Goal: Information Seeking & Learning: Check status

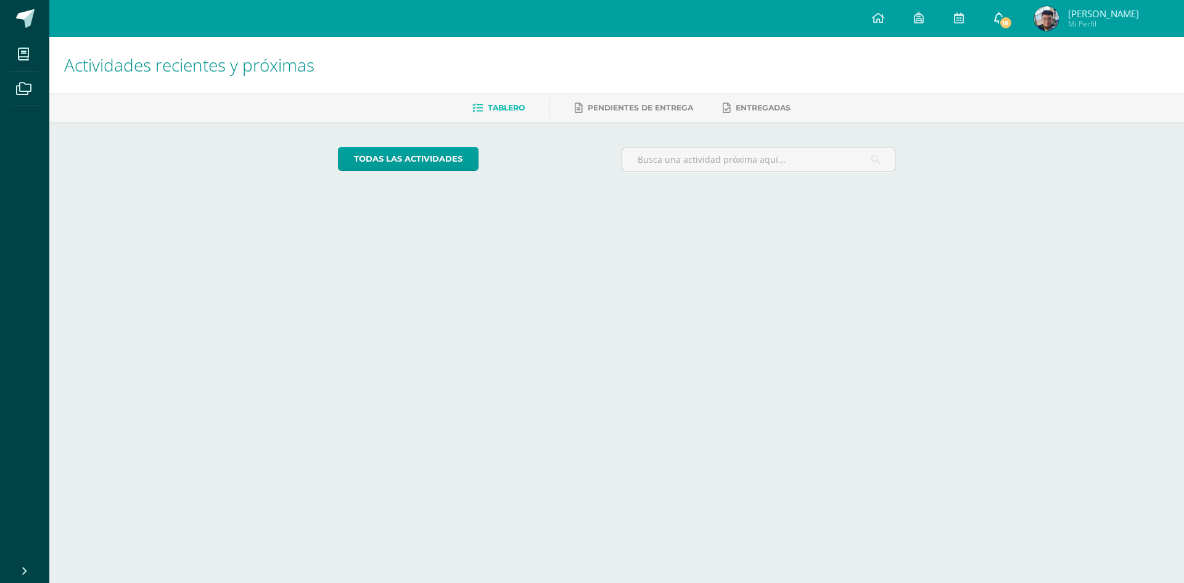
click at [1004, 14] on icon at bounding box center [999, 17] width 10 height 11
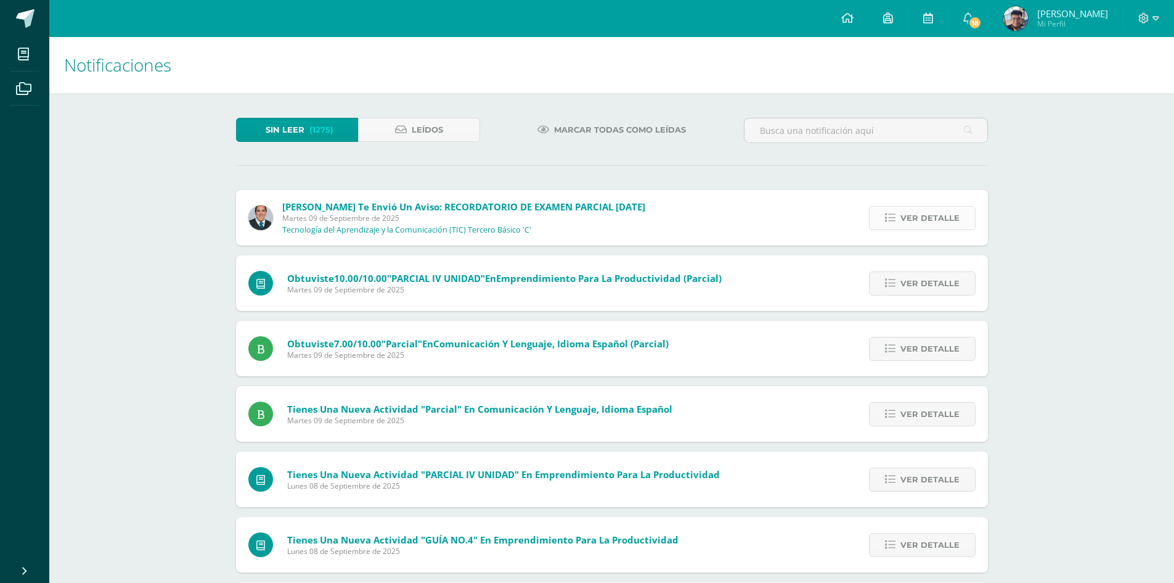
click at [904, 213] on span "Ver detalle" at bounding box center [930, 218] width 59 height 23
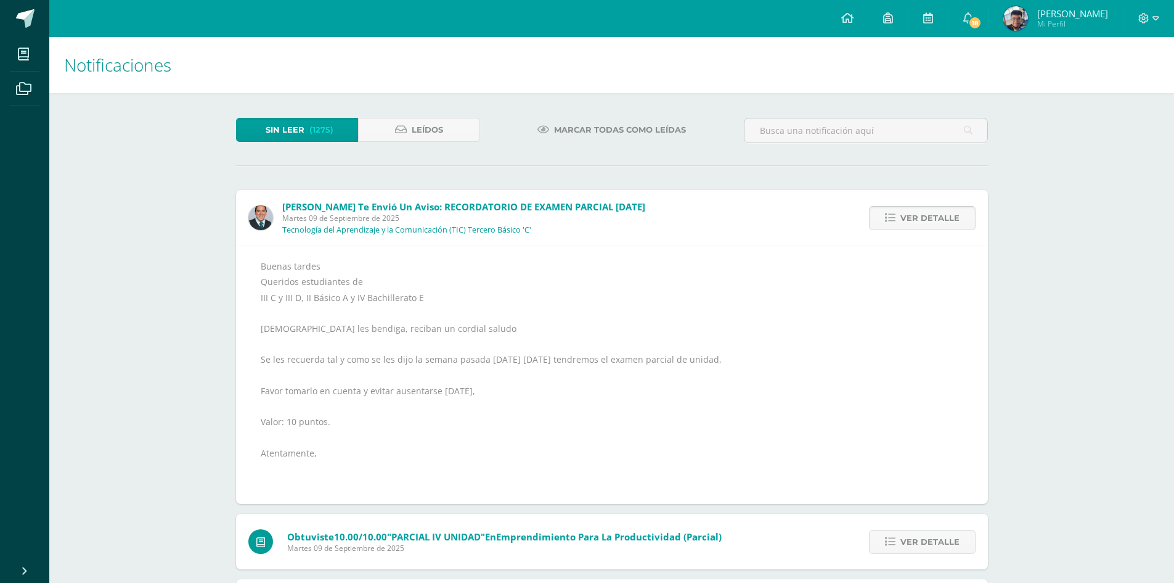
click at [904, 213] on span "Ver detalle" at bounding box center [930, 218] width 59 height 23
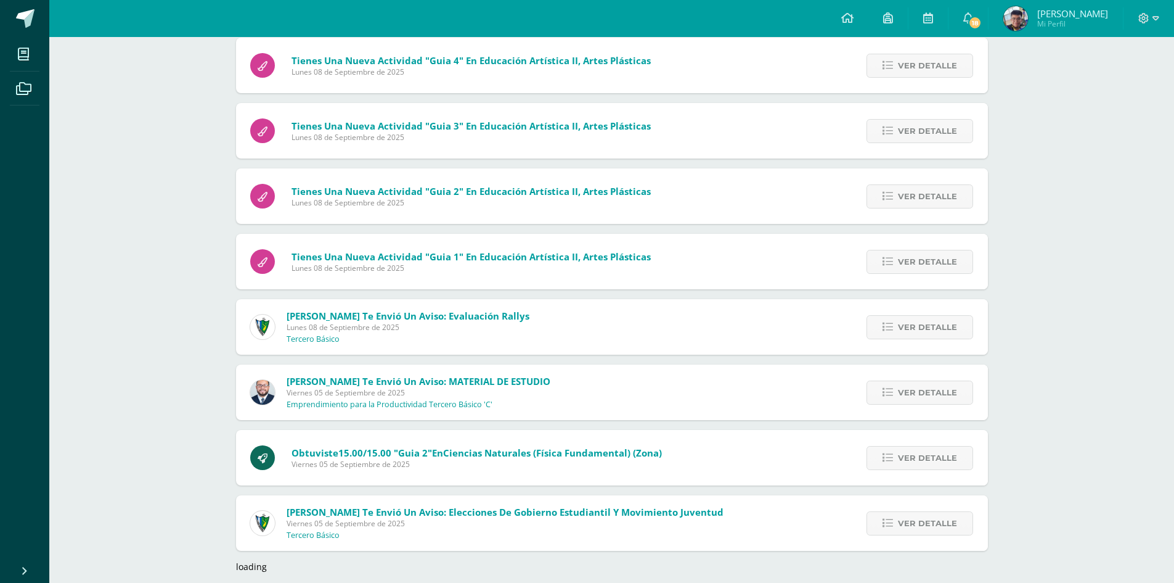
scroll to position [885, 0]
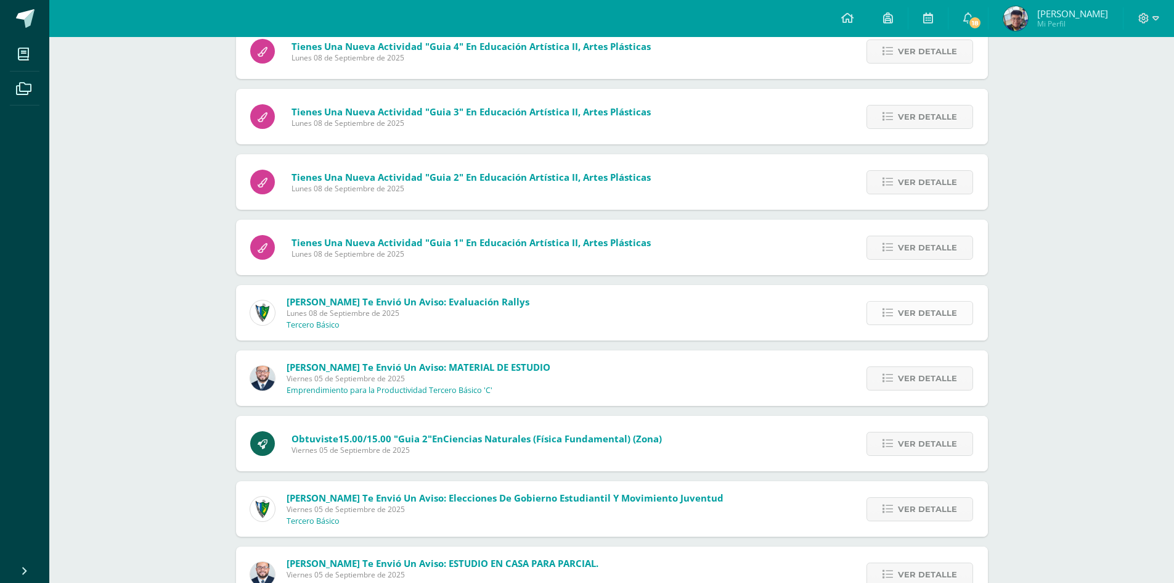
click at [904, 309] on span "Ver detalle" at bounding box center [927, 312] width 59 height 23
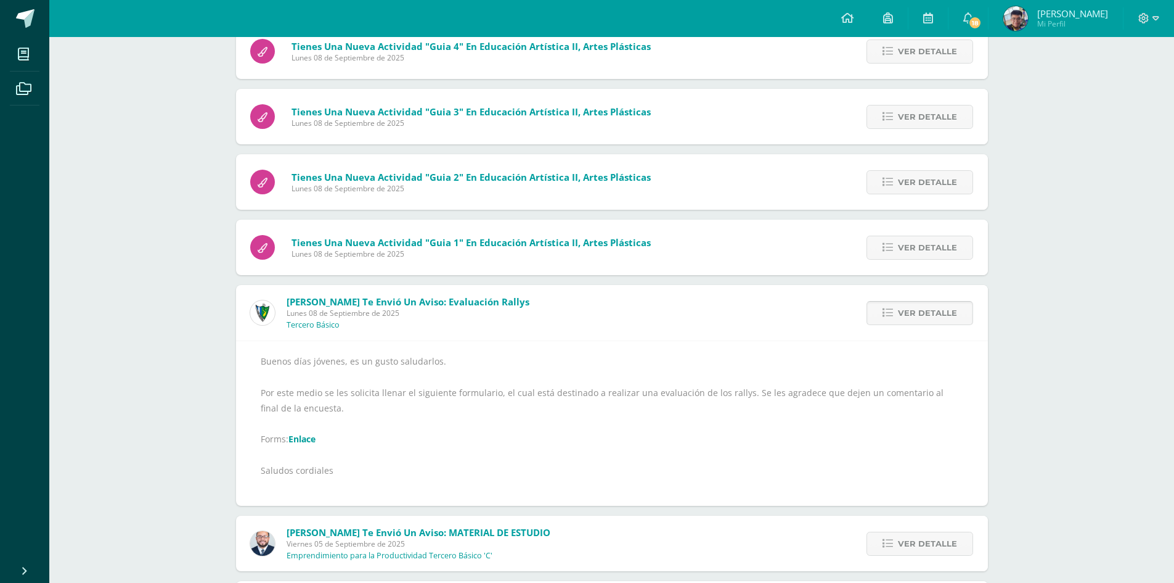
click at [904, 309] on span "Ver detalle" at bounding box center [927, 312] width 59 height 23
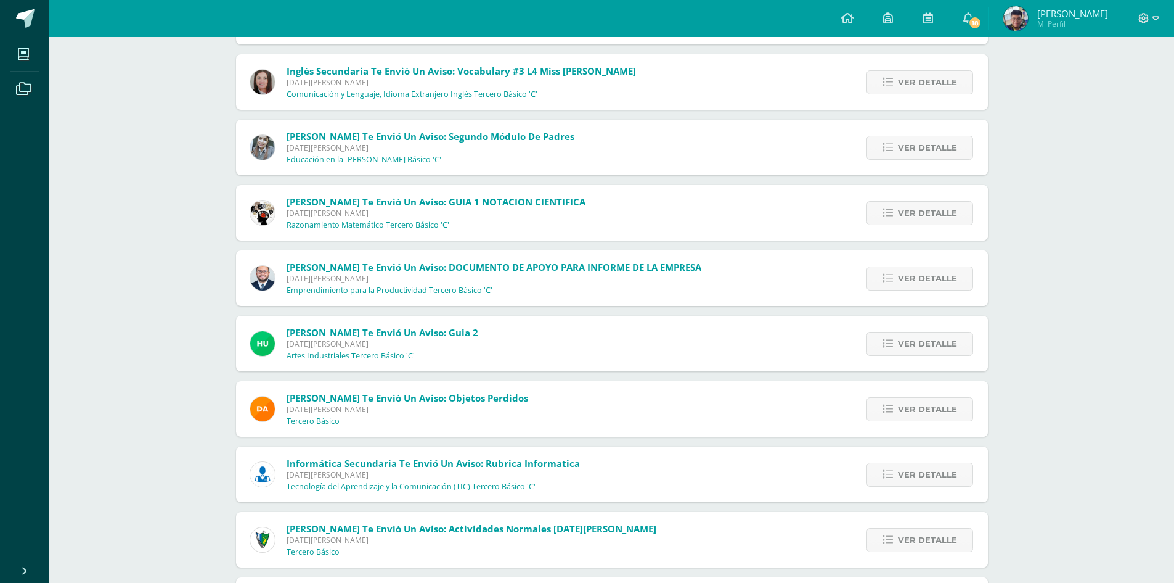
scroll to position [4050, 0]
